Goal: Task Accomplishment & Management: Manage account settings

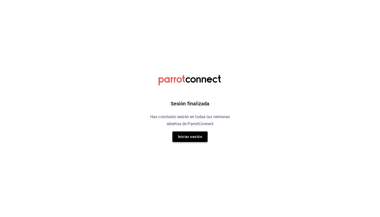
click at [202, 138] on button "Iniciar sesión" at bounding box center [189, 137] width 35 height 11
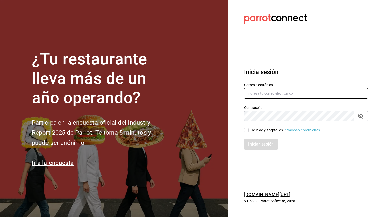
type input "zedillorodolfo@gmail.com"
click at [248, 131] on input "He leído y acepto los Términos y condiciones." at bounding box center [246, 130] width 5 height 5
checkbox input "true"
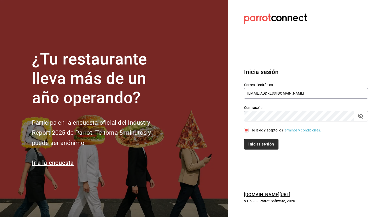
click at [249, 149] on button "Iniciar sesión" at bounding box center [261, 144] width 34 height 11
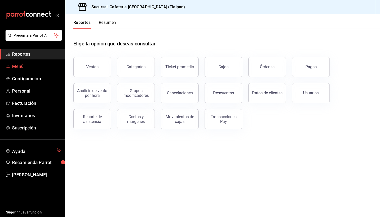
click at [24, 65] on span "Menú" at bounding box center [36, 66] width 49 height 7
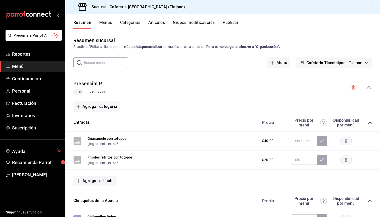
click at [372, 85] on icon "collapse-menu-row" at bounding box center [369, 88] width 6 height 6
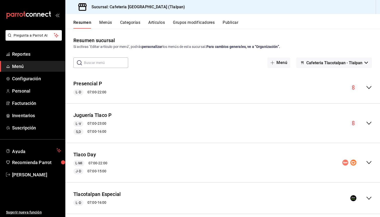
click at [370, 86] on icon "collapse-menu-row" at bounding box center [369, 88] width 6 height 6
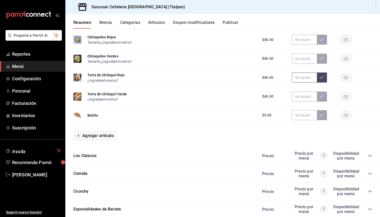
scroll to position [180, 0]
click at [371, 159] on div "Precio Precio por menú Disponibilidad por menú" at bounding box center [314, 157] width 115 height 10
click at [371, 157] on icon "collapse-category-row" at bounding box center [370, 156] width 4 height 4
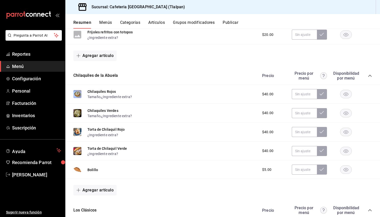
scroll to position [116, 0]
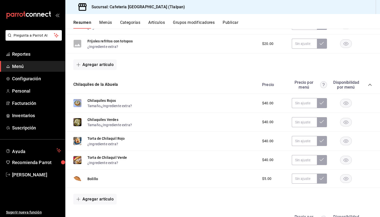
click at [369, 86] on icon "collapse-category-row" at bounding box center [370, 85] width 4 height 4
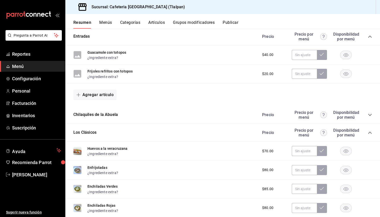
scroll to position [57, 0]
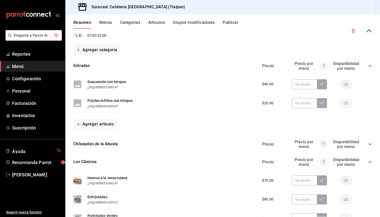
click at [371, 68] on div "Precio Precio por menú Disponibilidad por menú" at bounding box center [314, 66] width 115 height 10
click at [369, 33] on icon "collapse-menu-row" at bounding box center [369, 31] width 6 height 6
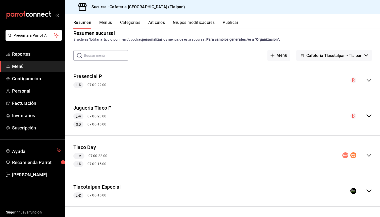
scroll to position [7, 0]
click at [368, 191] on icon "collapse-menu-row" at bounding box center [369, 191] width 5 height 3
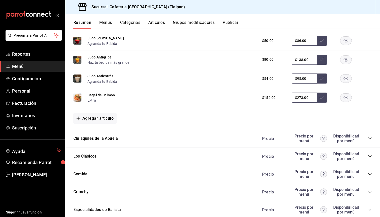
scroll to position [387, 0]
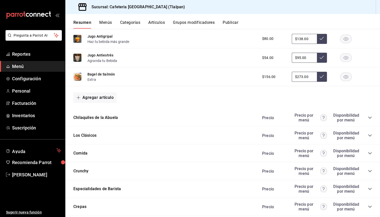
click at [369, 117] on icon "collapse-category-row" at bounding box center [370, 118] width 4 height 4
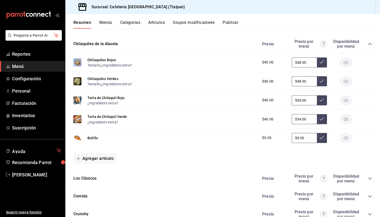
scroll to position [488, 0]
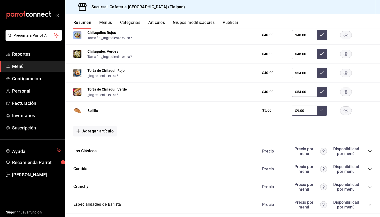
click at [369, 150] on icon "collapse-category-row" at bounding box center [370, 152] width 4 height 4
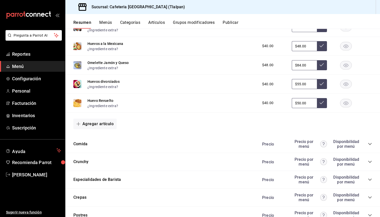
scroll to position [708, 0]
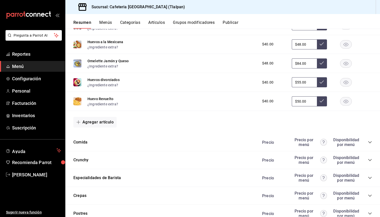
click at [369, 143] on icon "collapse-category-row" at bounding box center [370, 143] width 4 height 4
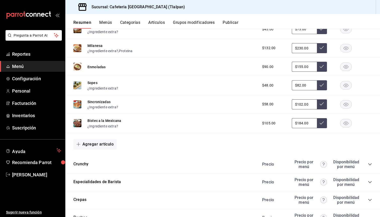
scroll to position [917, 0]
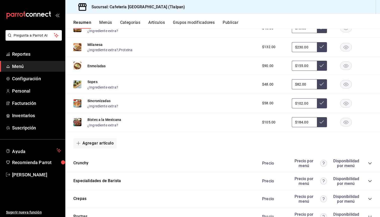
click at [370, 181] on icon "collapse-category-row" at bounding box center [370, 181] width 4 height 4
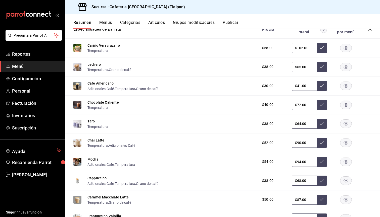
scroll to position [1069, 0]
